Goal: Find specific page/section: Find specific page/section

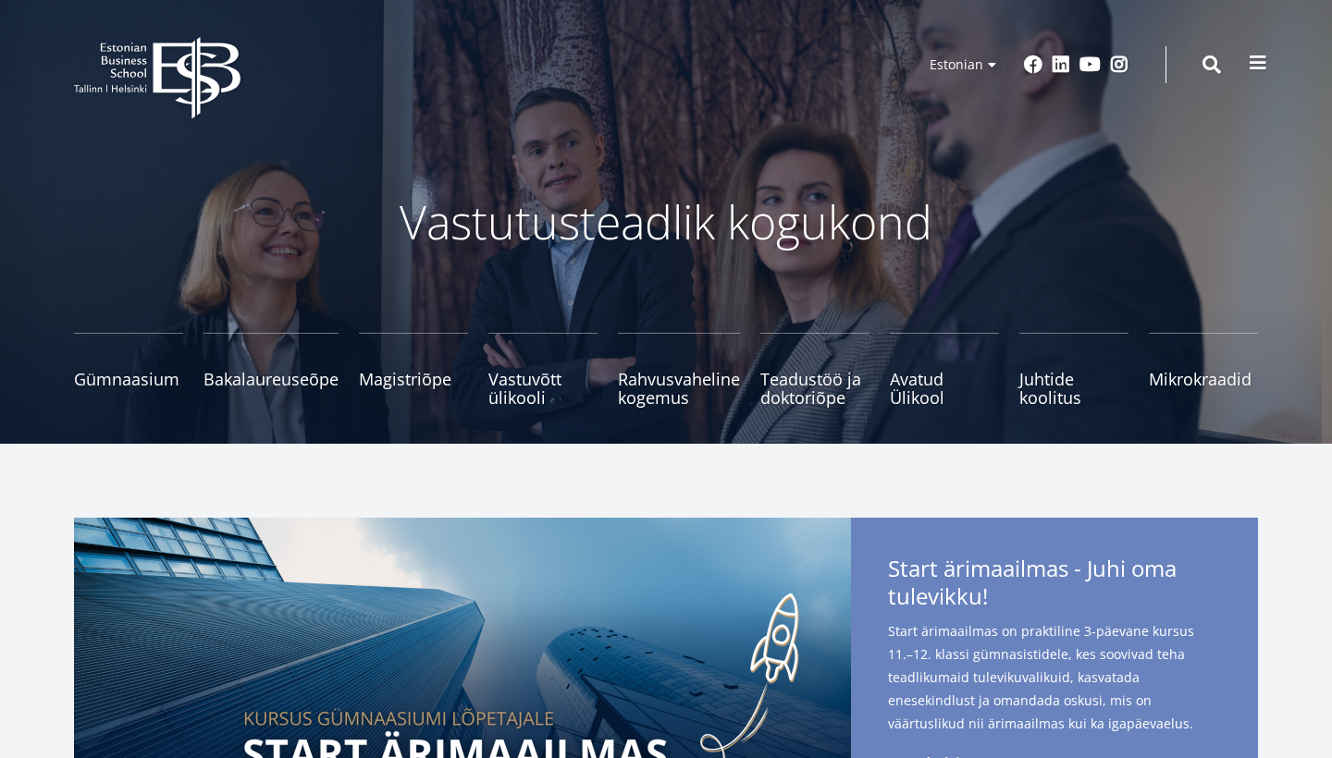
click at [1261, 58] on span at bounding box center [1257, 63] width 18 height 18
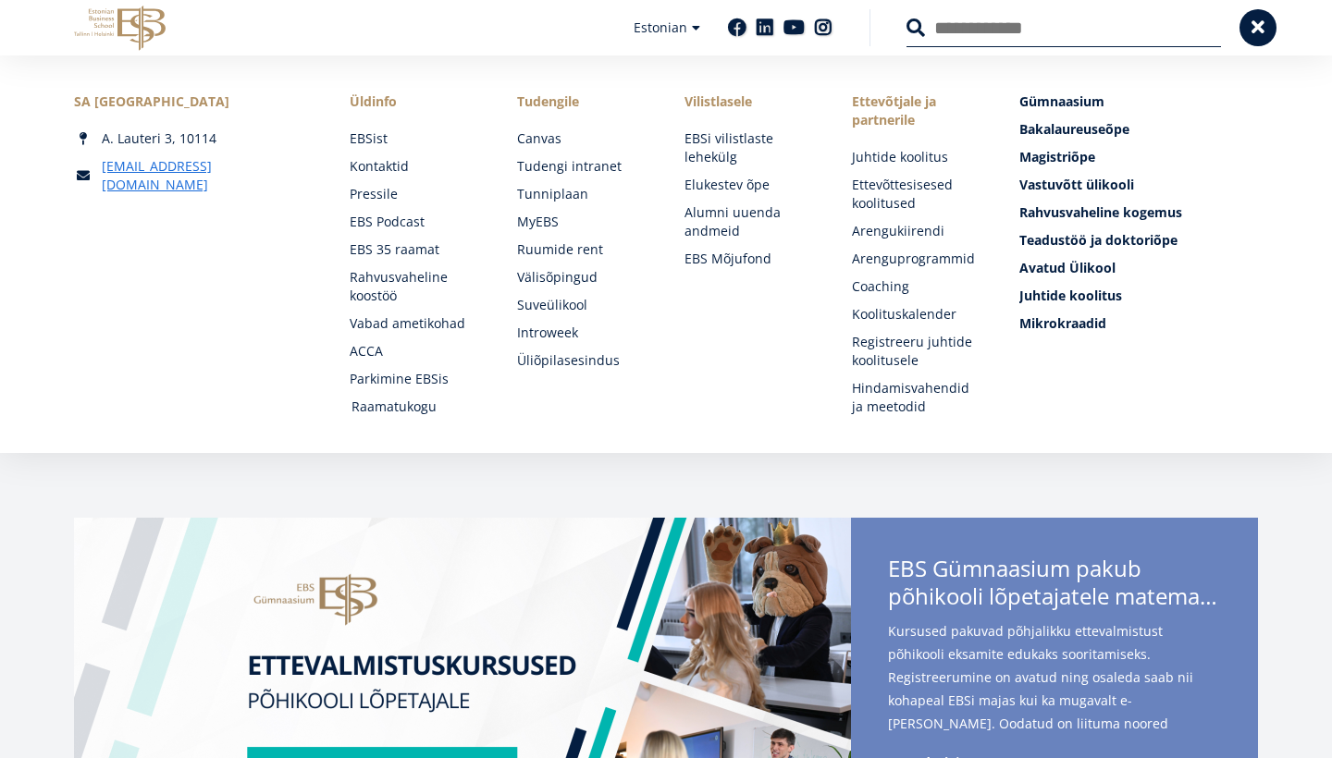
click at [396, 410] on link "Raamatukogu" at bounding box center [416, 407] width 130 height 18
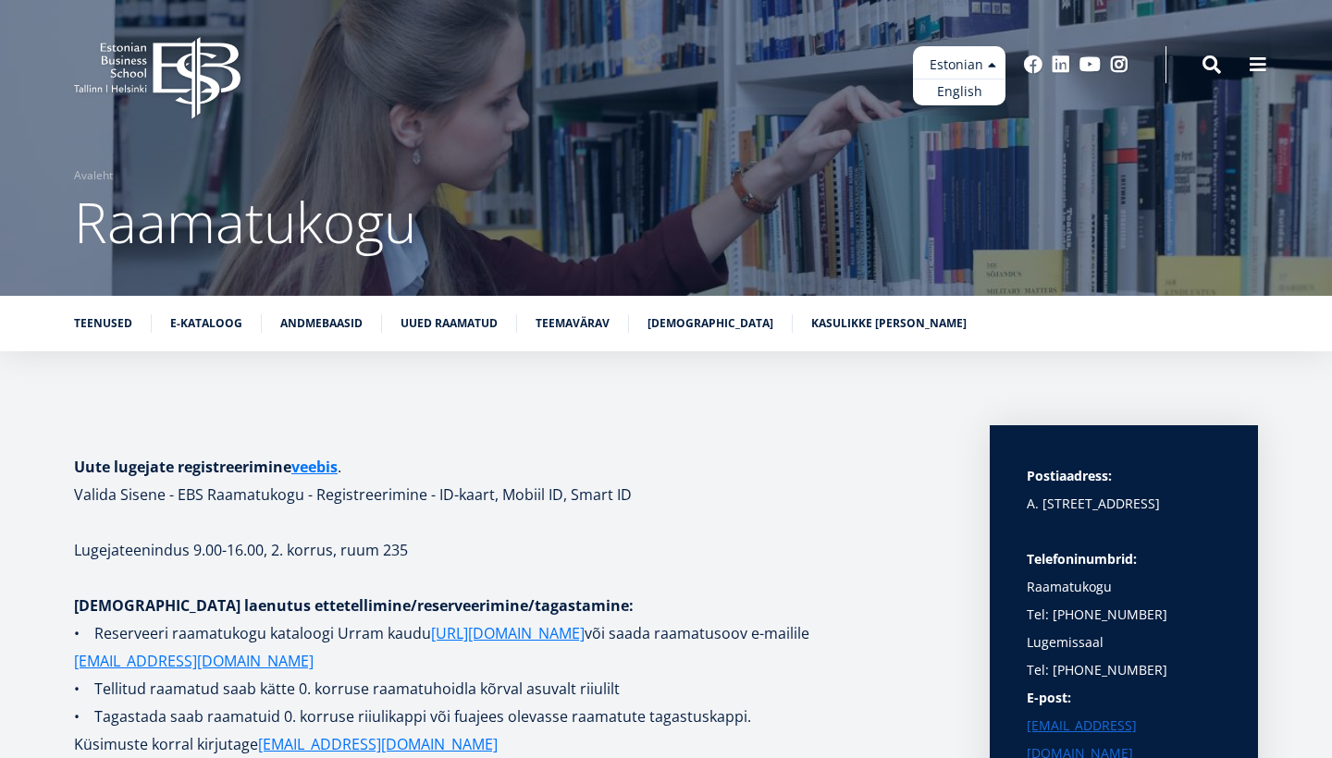
click at [994, 63] on ul "Estonian English" at bounding box center [959, 75] width 92 height 59
click at [955, 100] on link "English" at bounding box center [959, 92] width 92 height 27
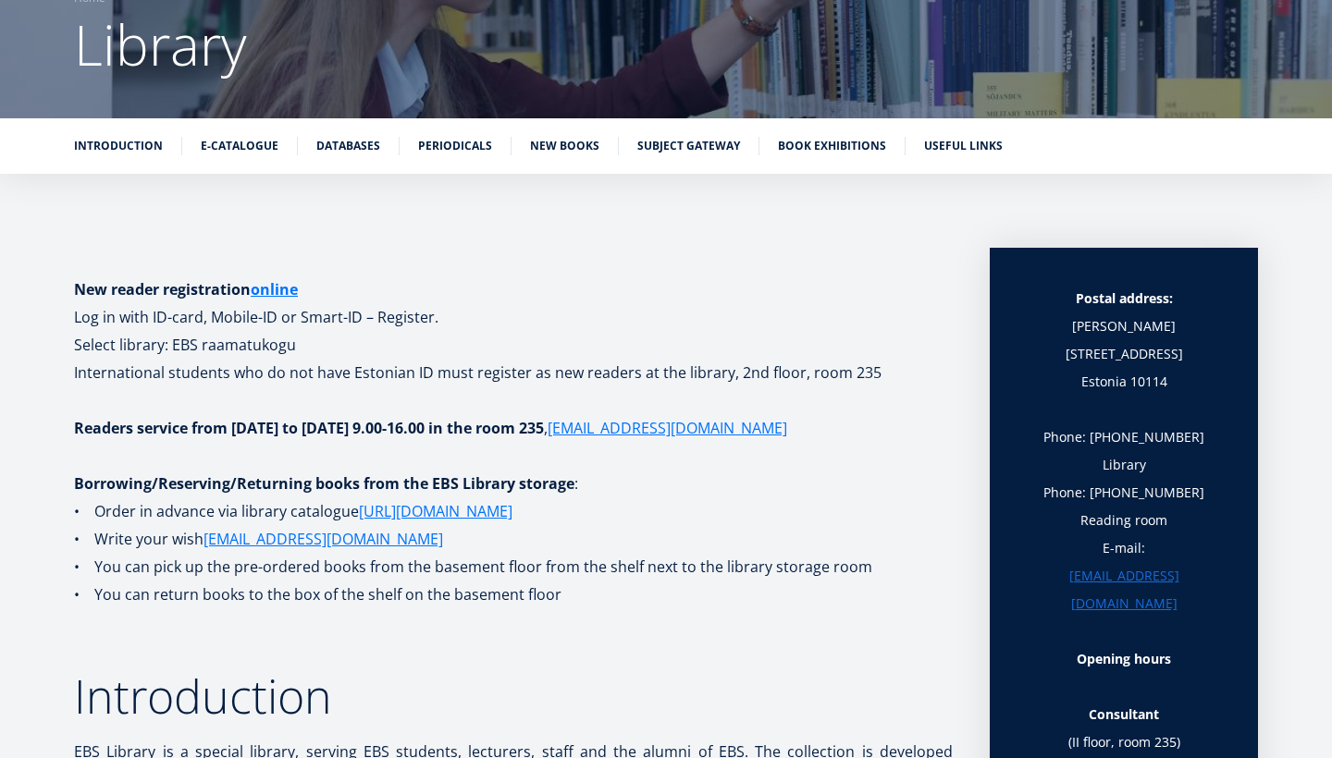
scroll to position [201, 0]
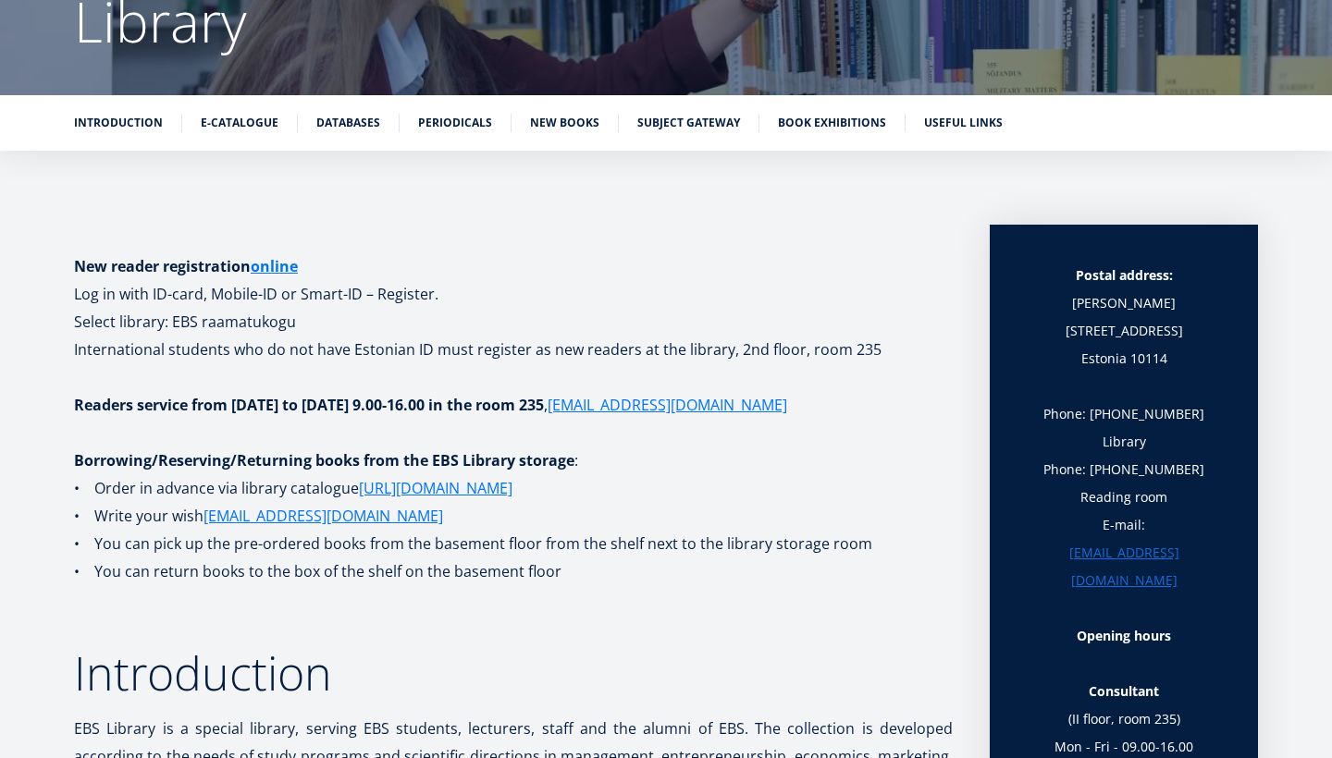
click at [244, 107] on div "Introduction E-catalogue Databases Periodicals New books Subject Gateway Book e…" at bounding box center [666, 122] width 1332 height 55
click at [240, 126] on link "E-catalogue" at bounding box center [240, 121] width 78 height 18
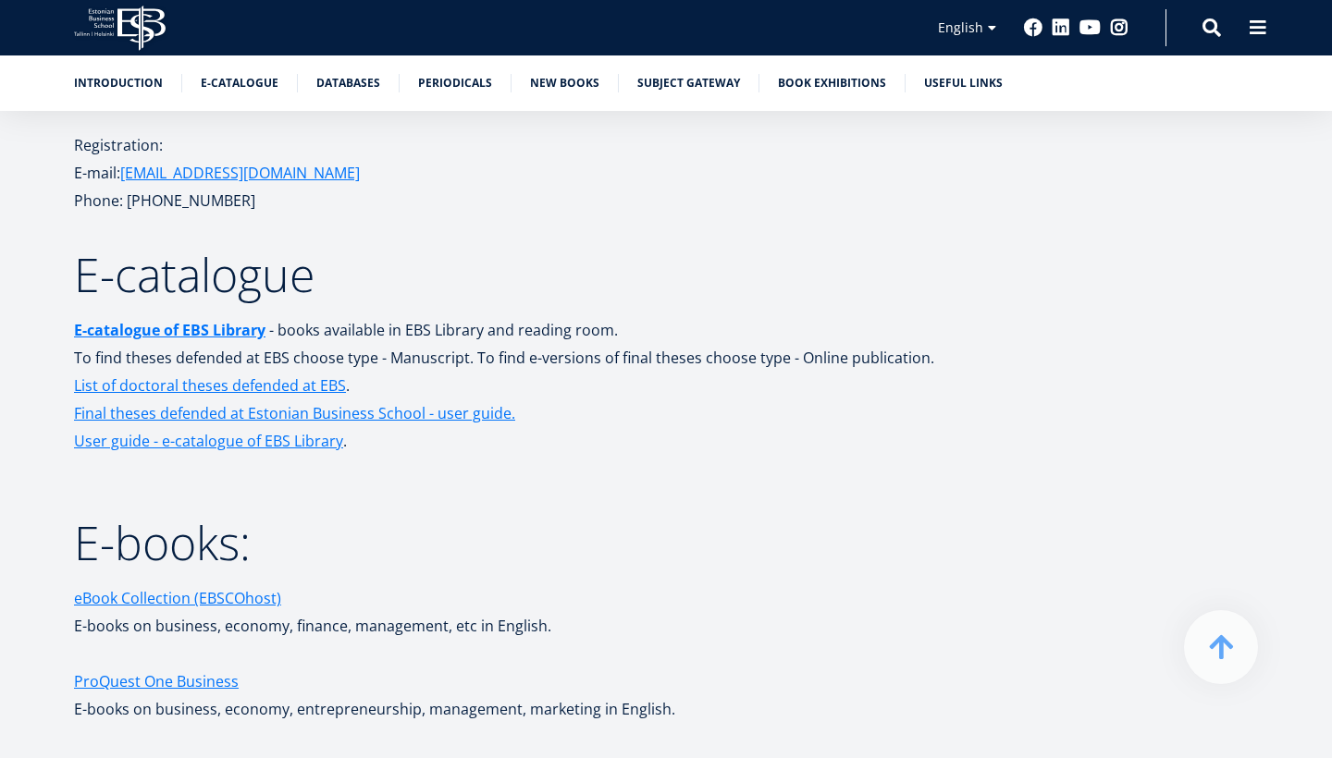
scroll to position [2406, 0]
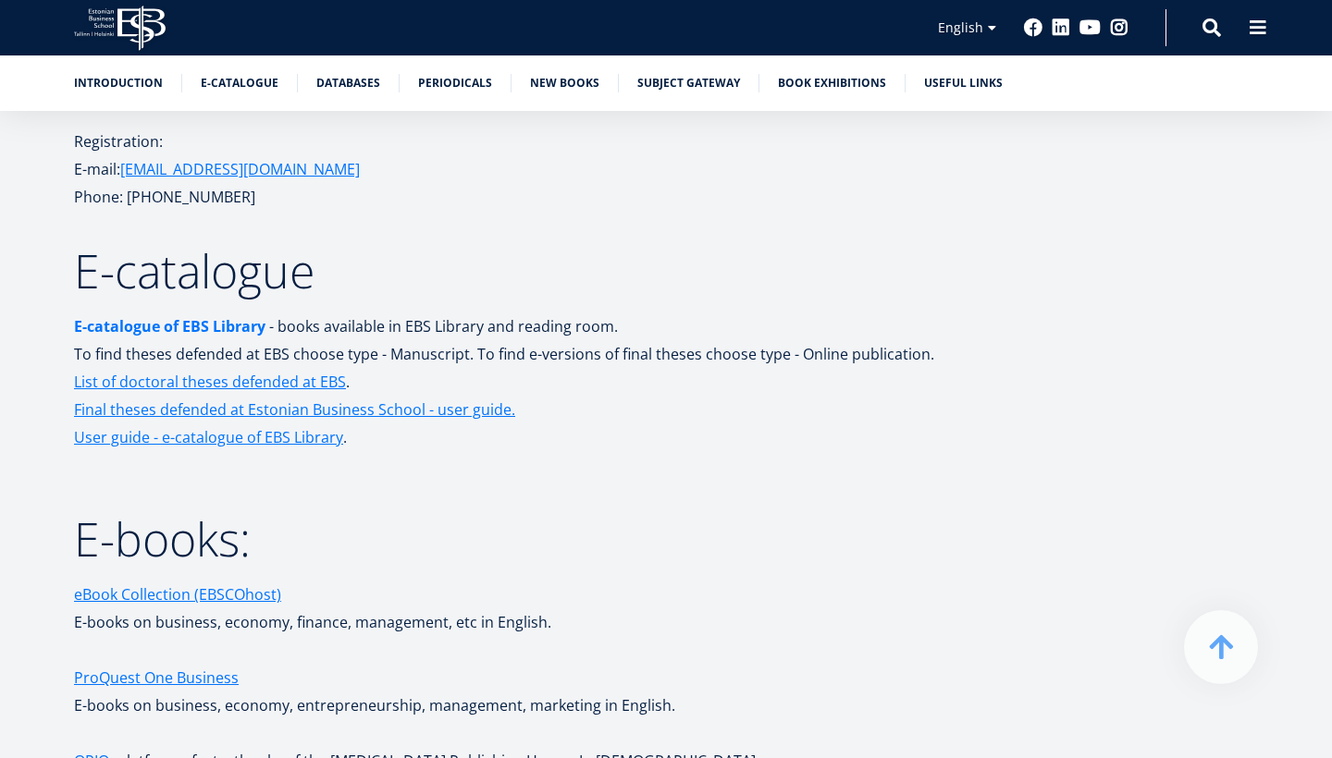
click at [225, 317] on link "E-catalogue of EBS Library" at bounding box center [169, 327] width 191 height 28
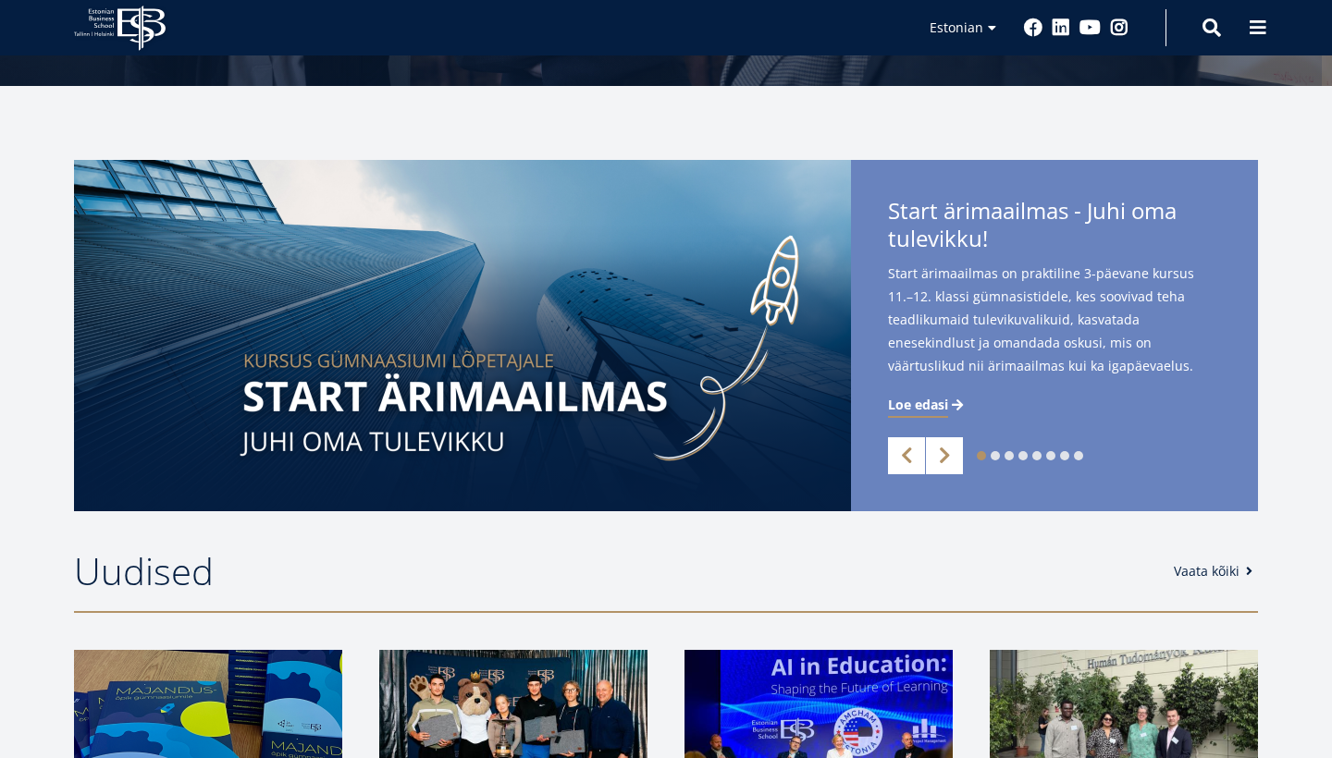
scroll to position [434, 0]
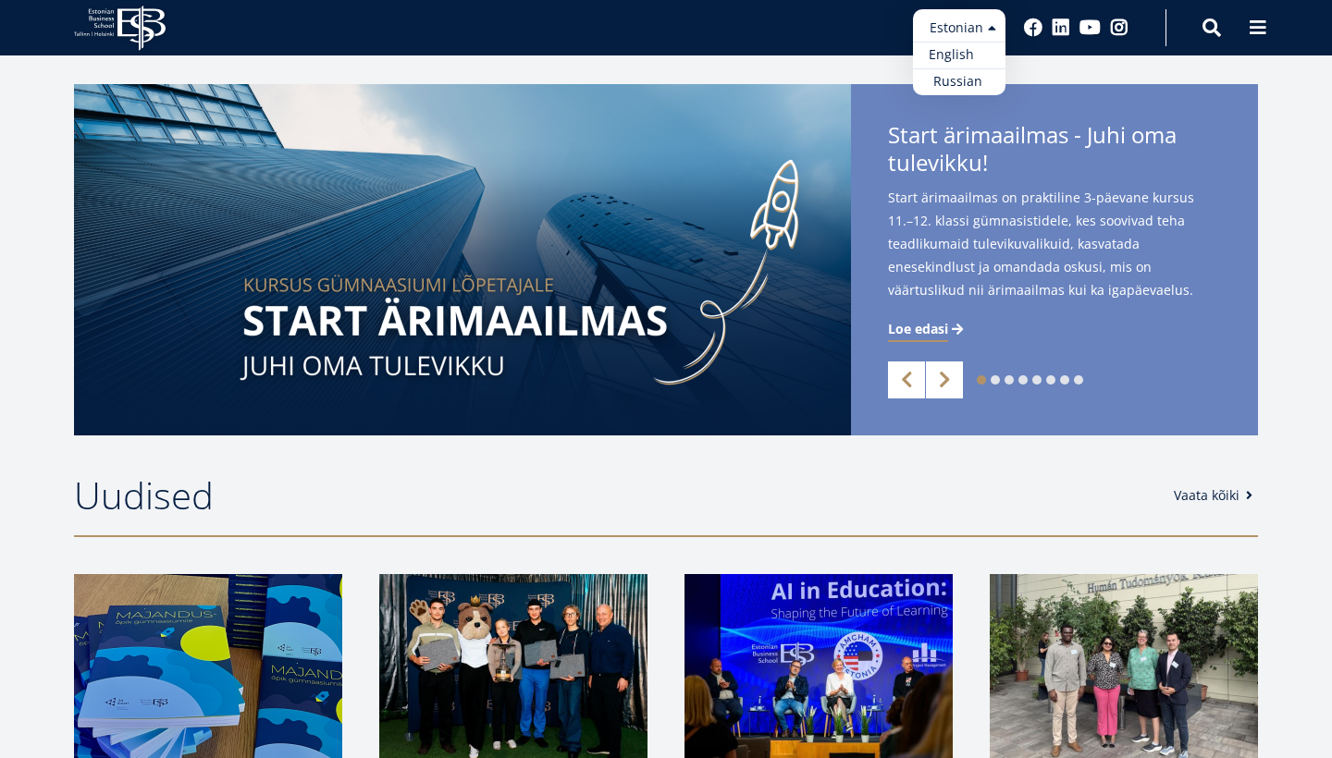
click at [945, 56] on link "English" at bounding box center [959, 55] width 92 height 27
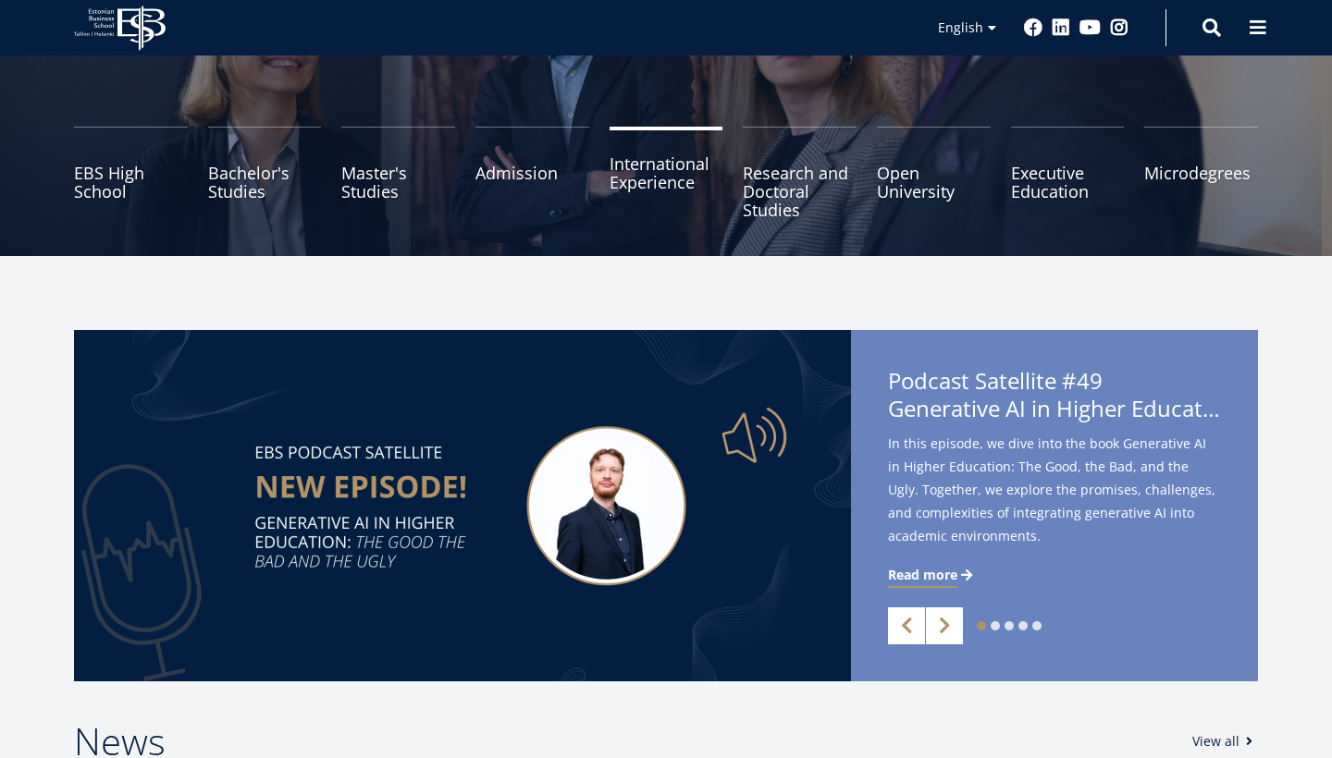
scroll to position [296, 0]
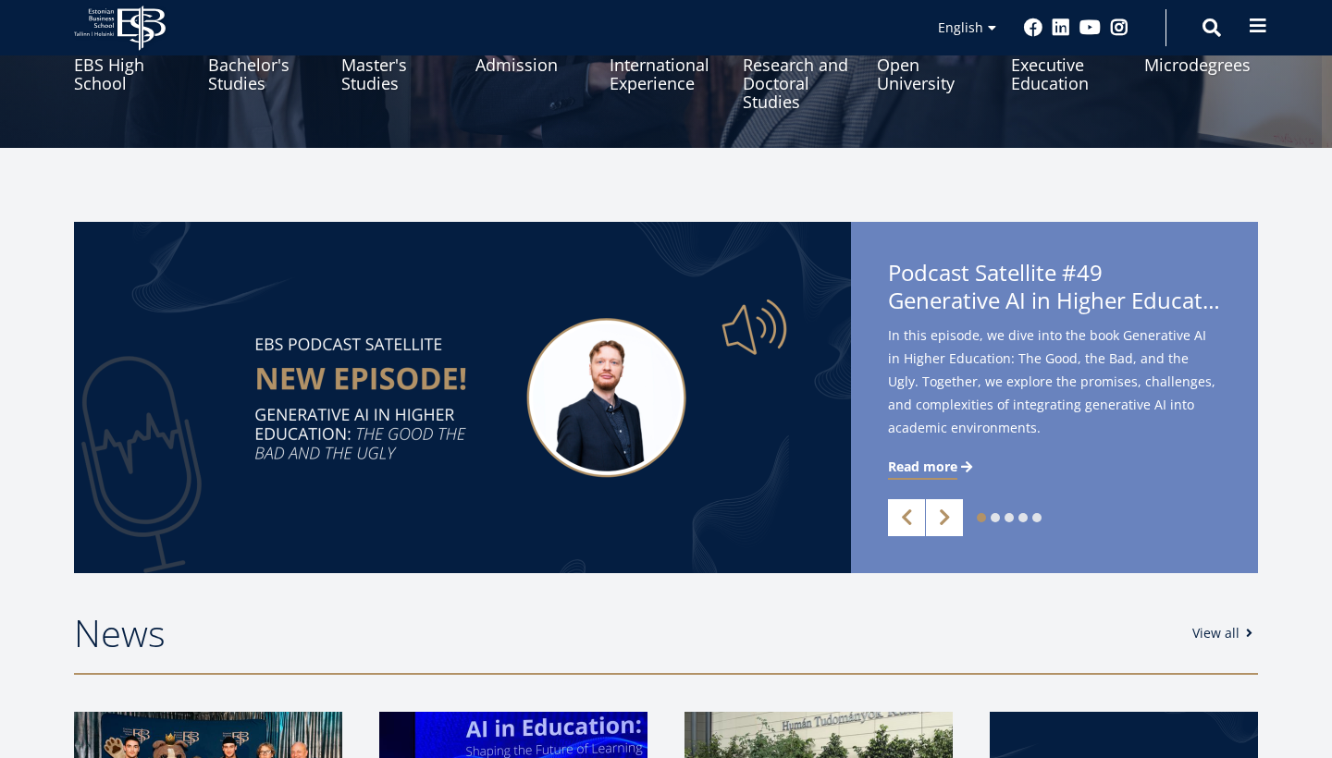
click at [1264, 31] on span at bounding box center [1257, 26] width 18 height 18
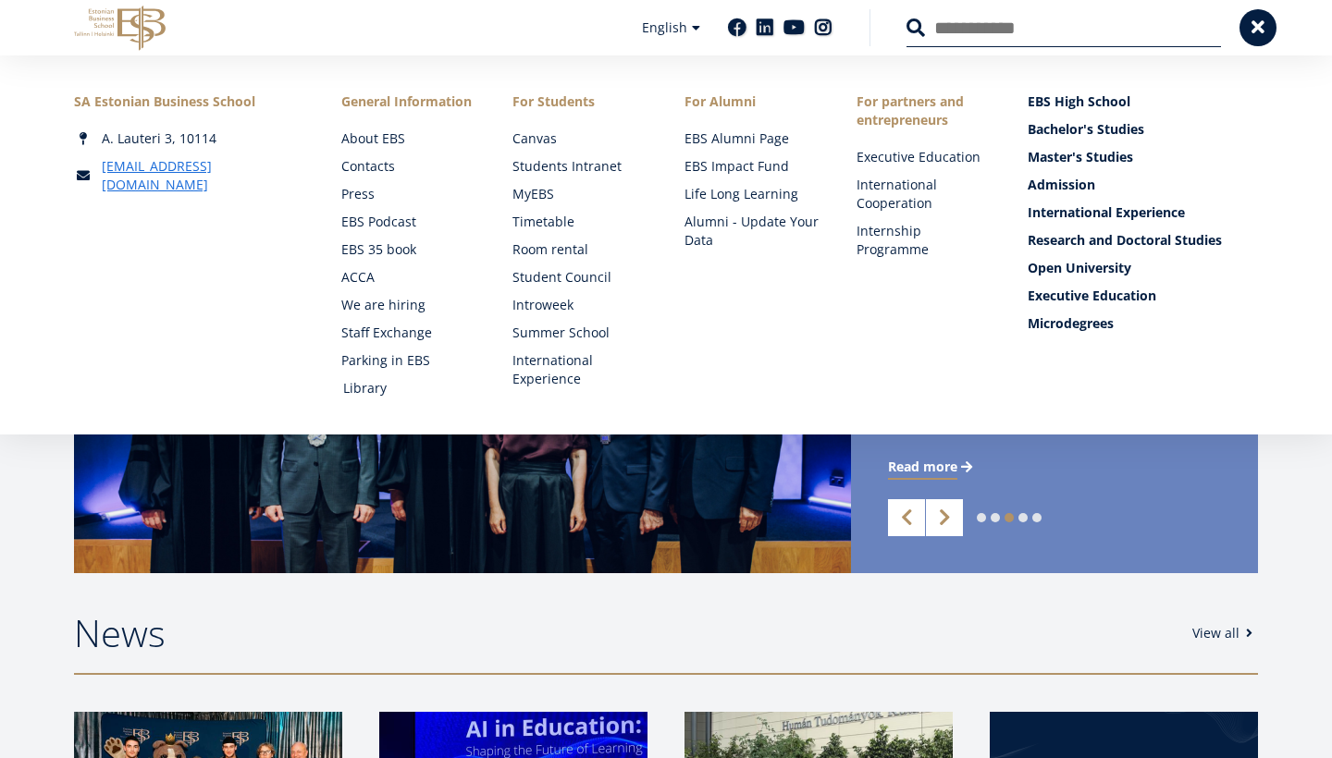
click at [369, 391] on link "Library" at bounding box center [410, 388] width 135 height 18
